Goal: Task Accomplishment & Management: Use online tool/utility

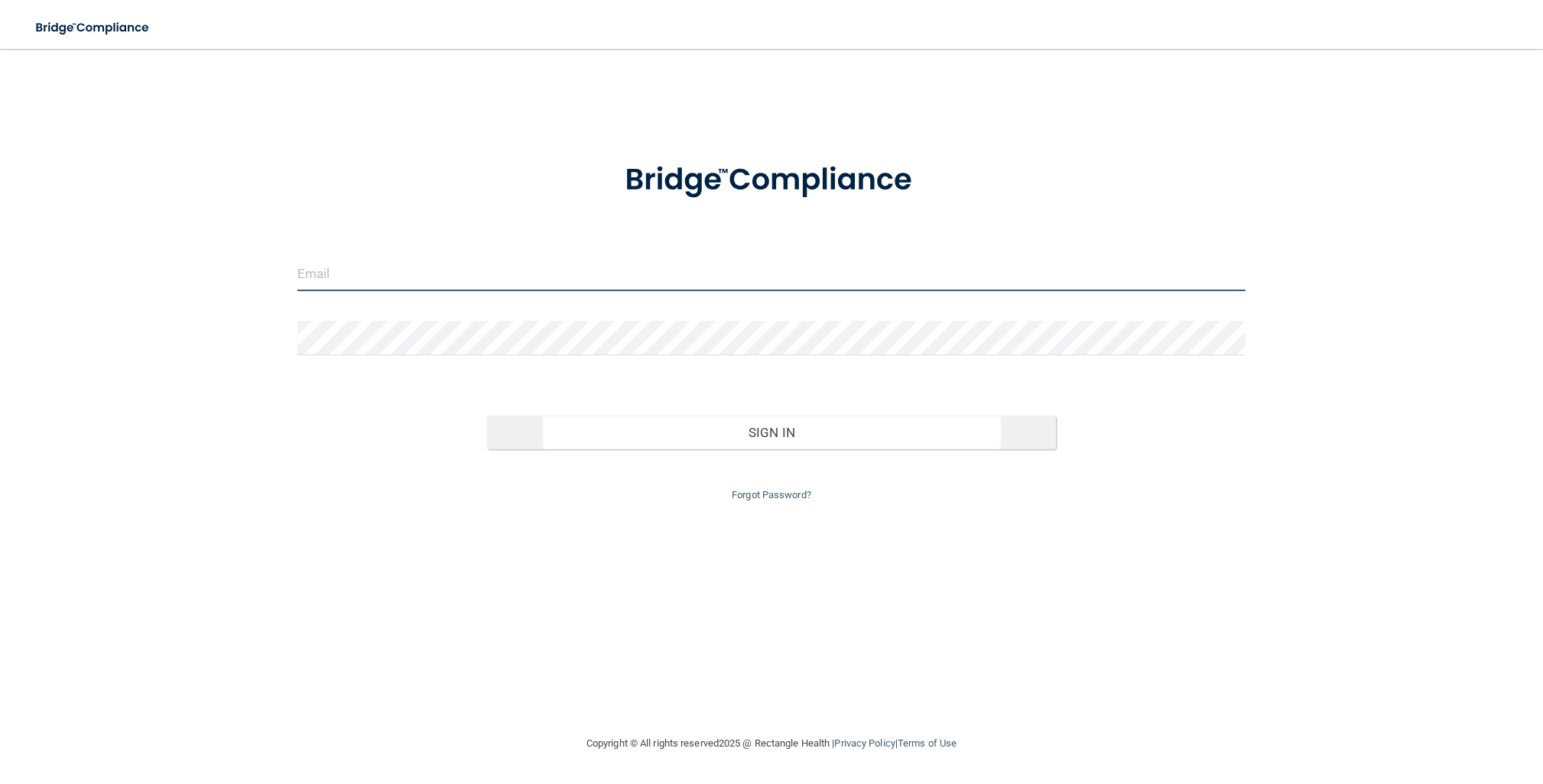
type input "[EMAIL_ADDRESS][DOMAIN_NAME]"
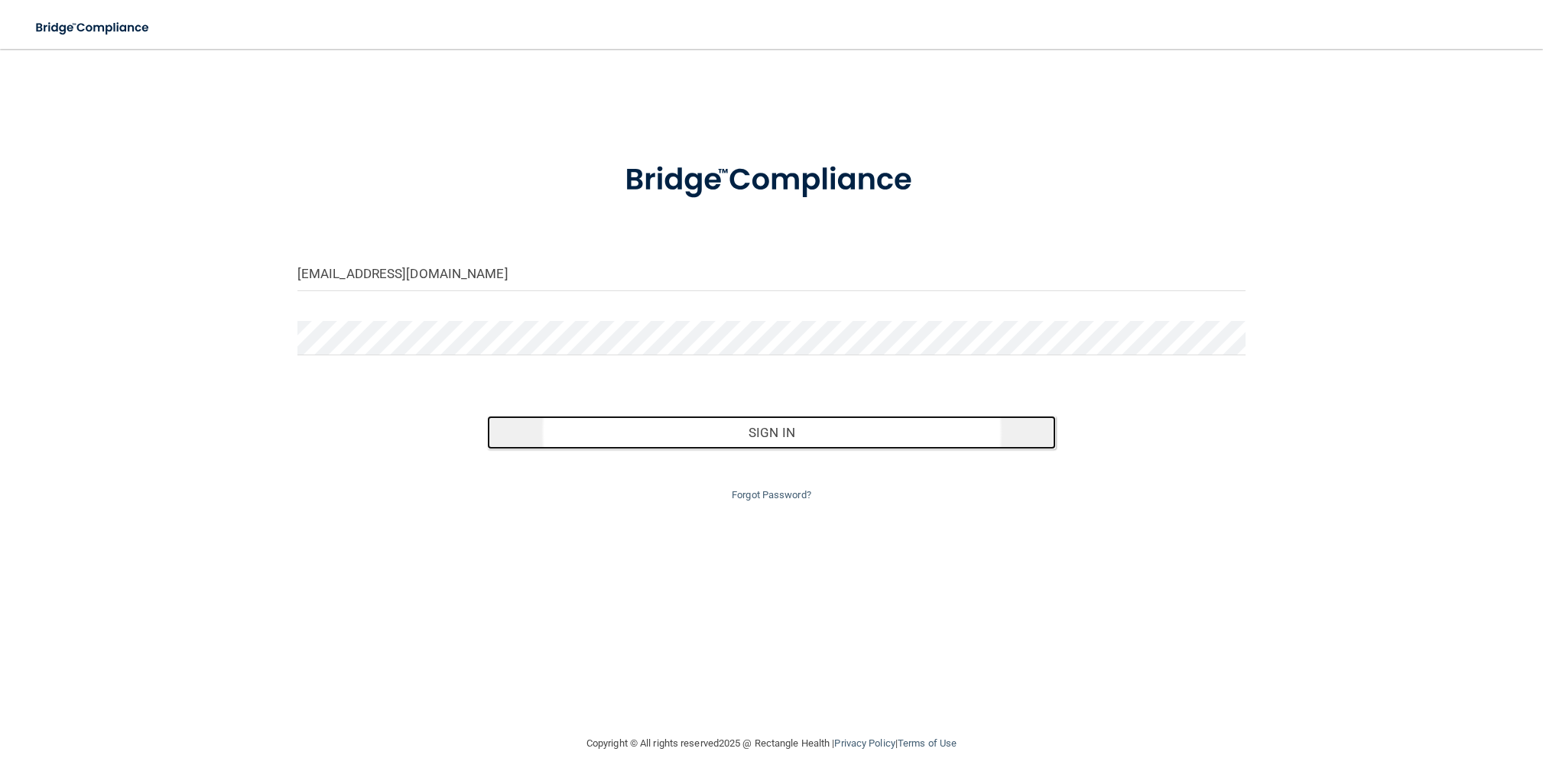
click at [704, 431] on button "Sign In" at bounding box center [771, 432] width 569 height 33
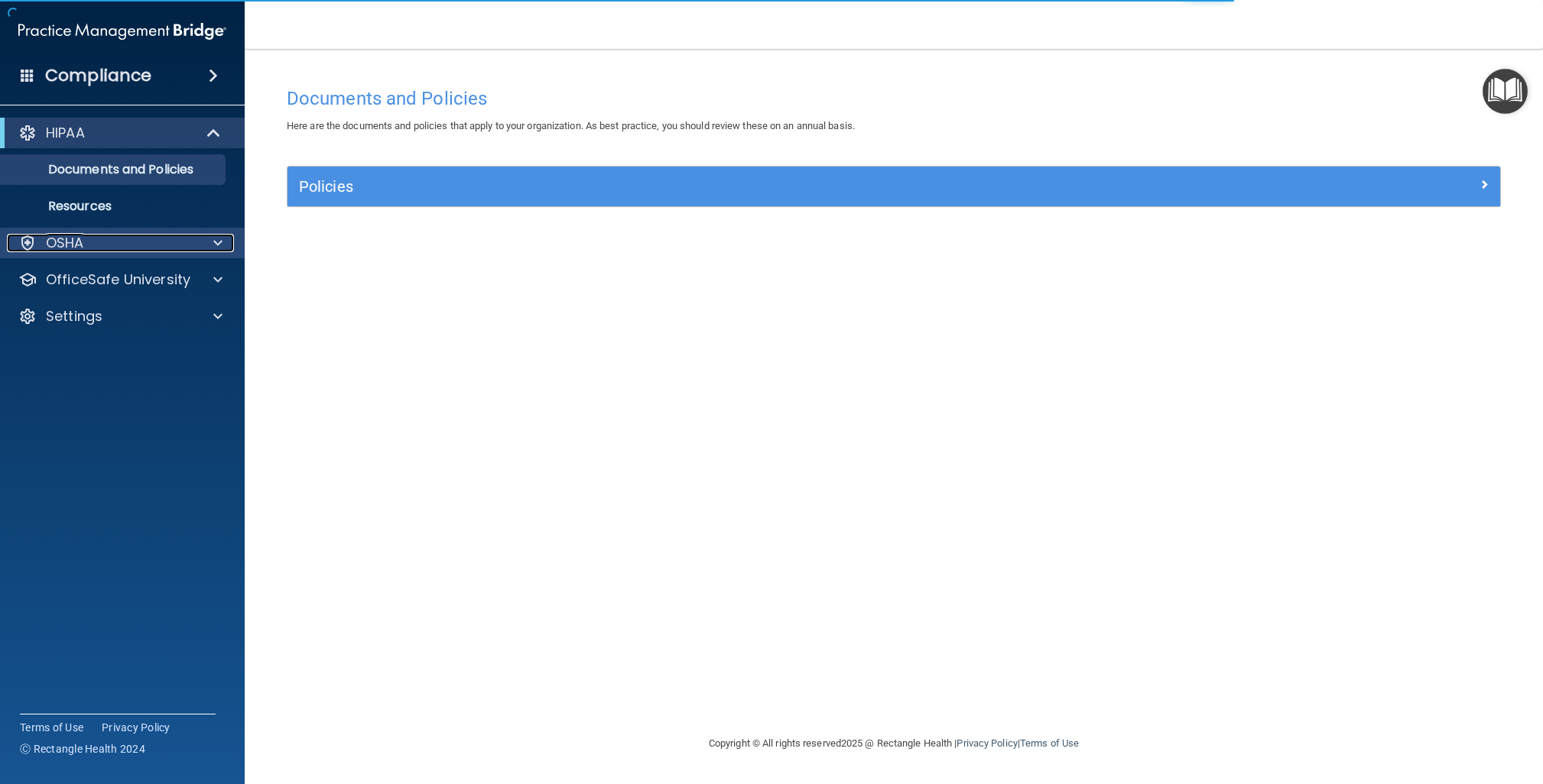
click at [157, 246] on div "OSHA" at bounding box center [102, 243] width 189 height 18
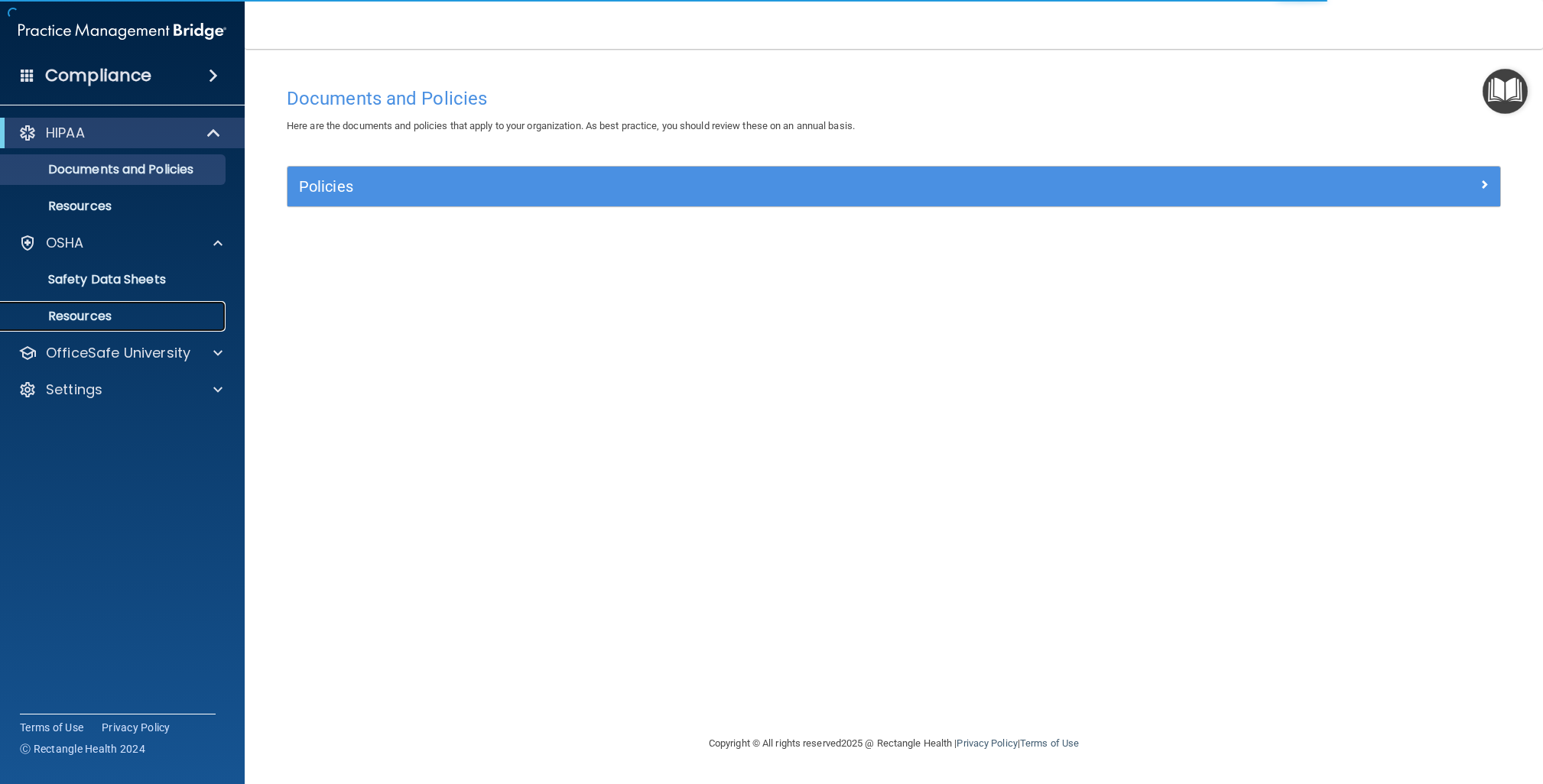
click at [69, 316] on p "Resources" at bounding box center [114, 316] width 209 height 15
